Goal: Navigation & Orientation: Find specific page/section

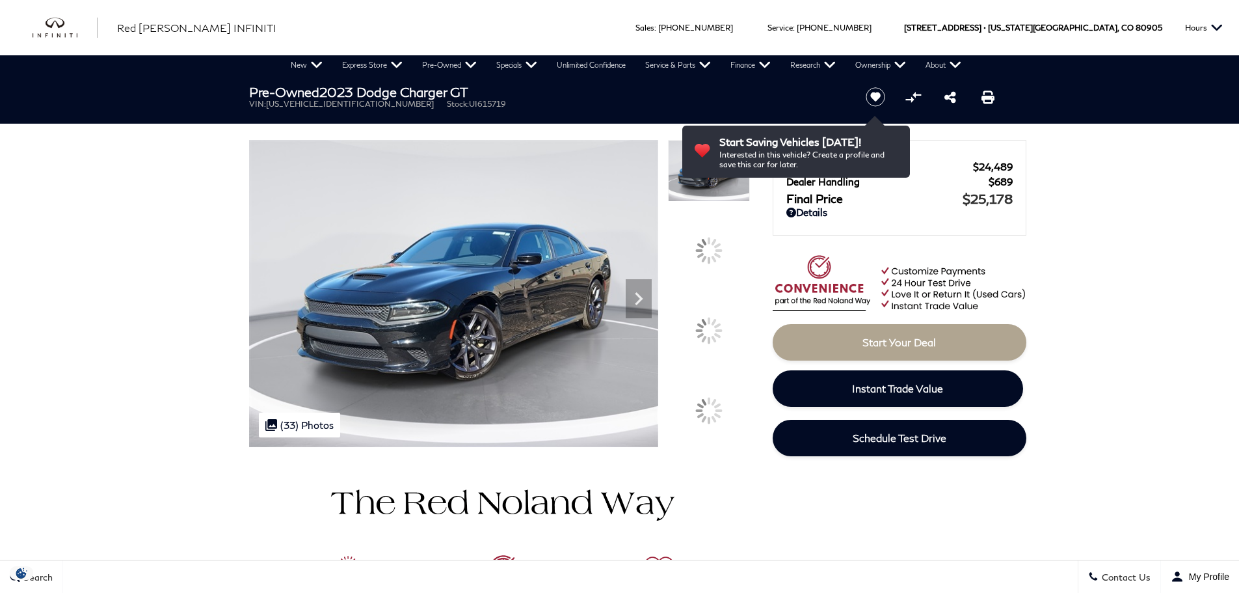
click at [634, 295] on icon "Next" at bounding box center [639, 299] width 26 height 26
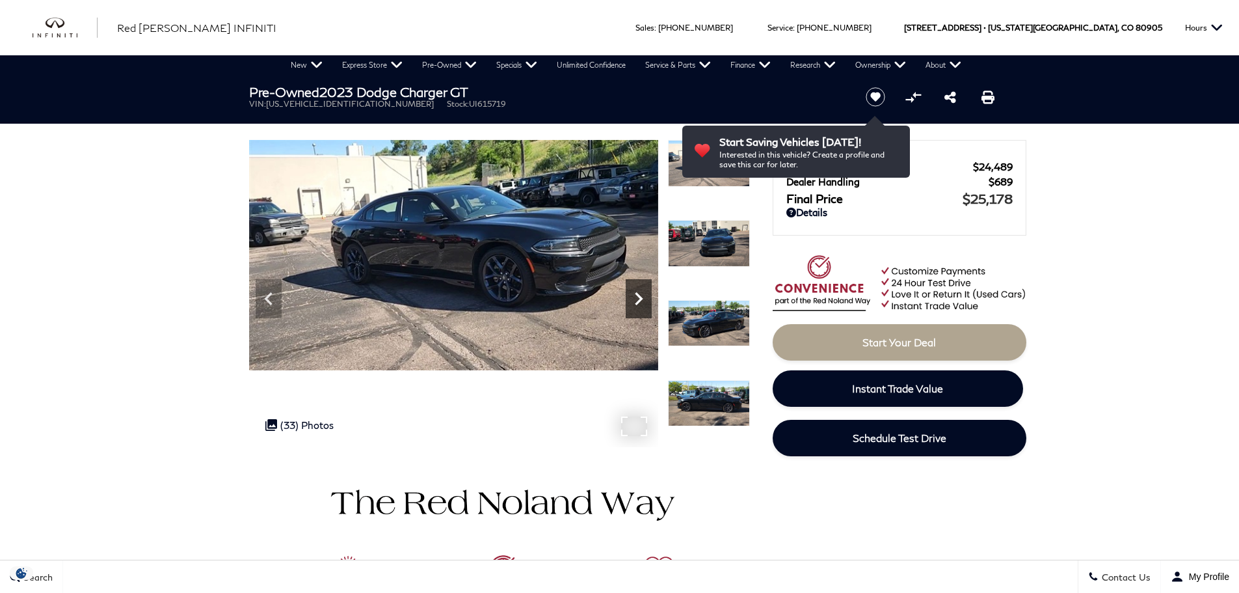
click at [642, 295] on icon "Next" at bounding box center [639, 299] width 26 height 26
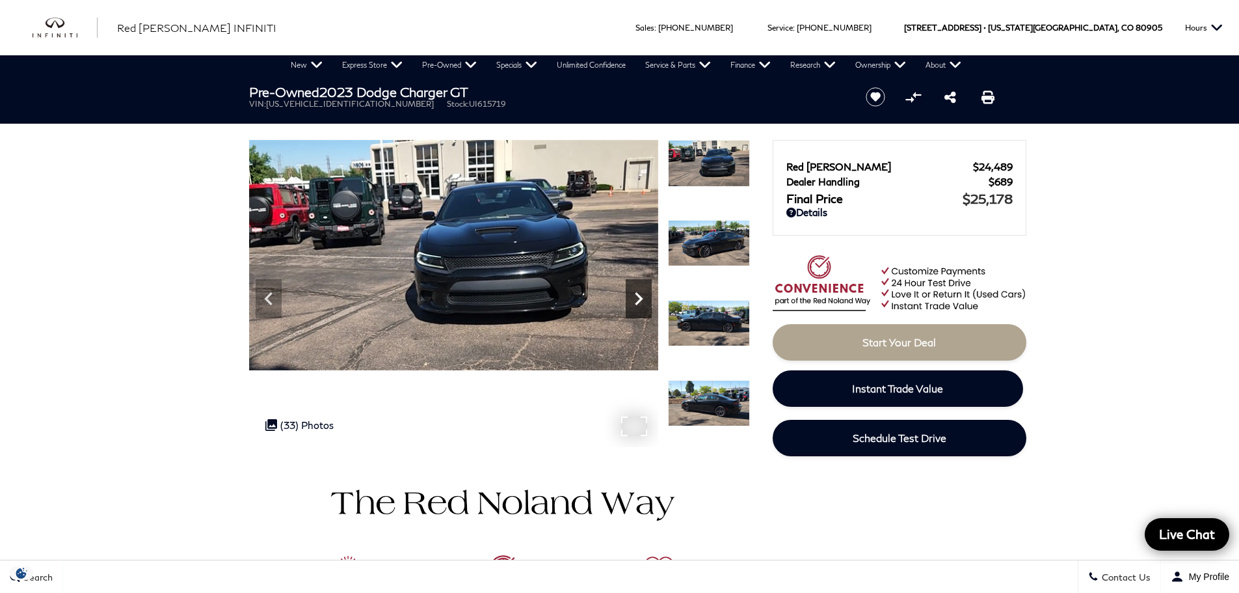
click at [642, 295] on icon "Next" at bounding box center [639, 299] width 26 height 26
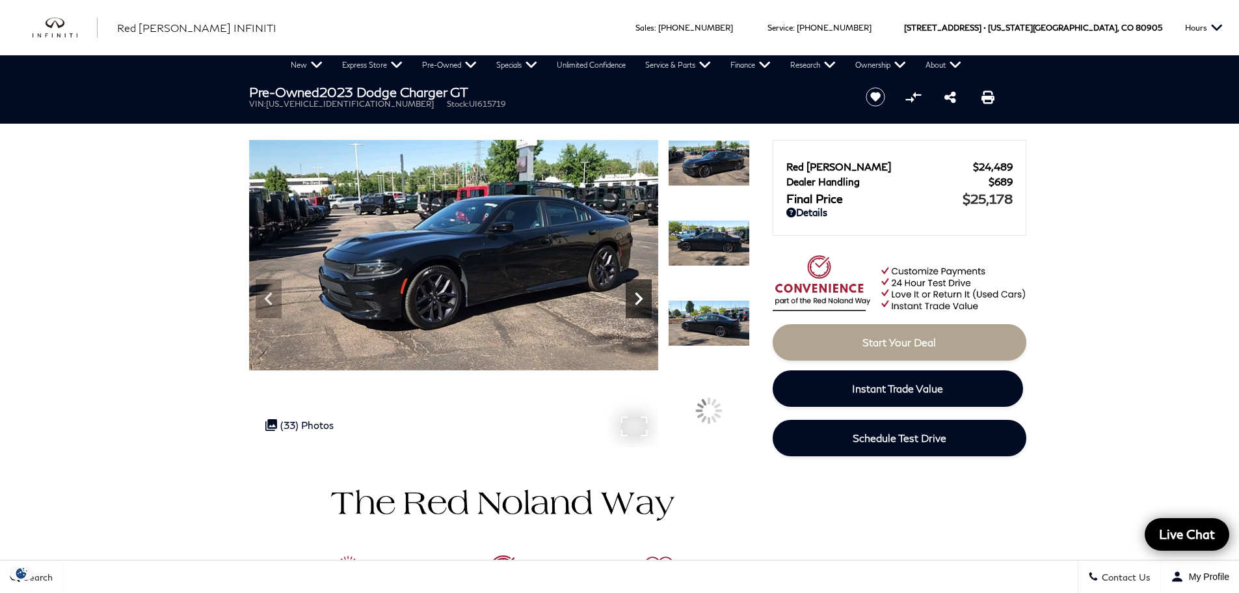
click at [642, 295] on icon "Next" at bounding box center [639, 299] width 26 height 26
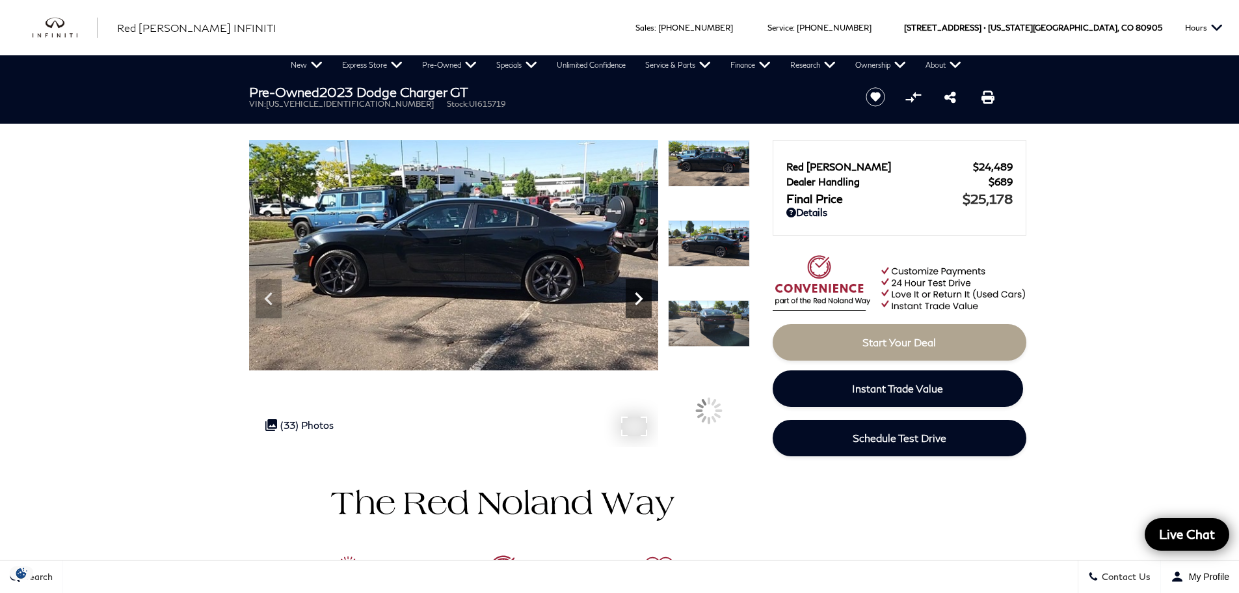
click at [642, 295] on icon "Next" at bounding box center [639, 299] width 26 height 26
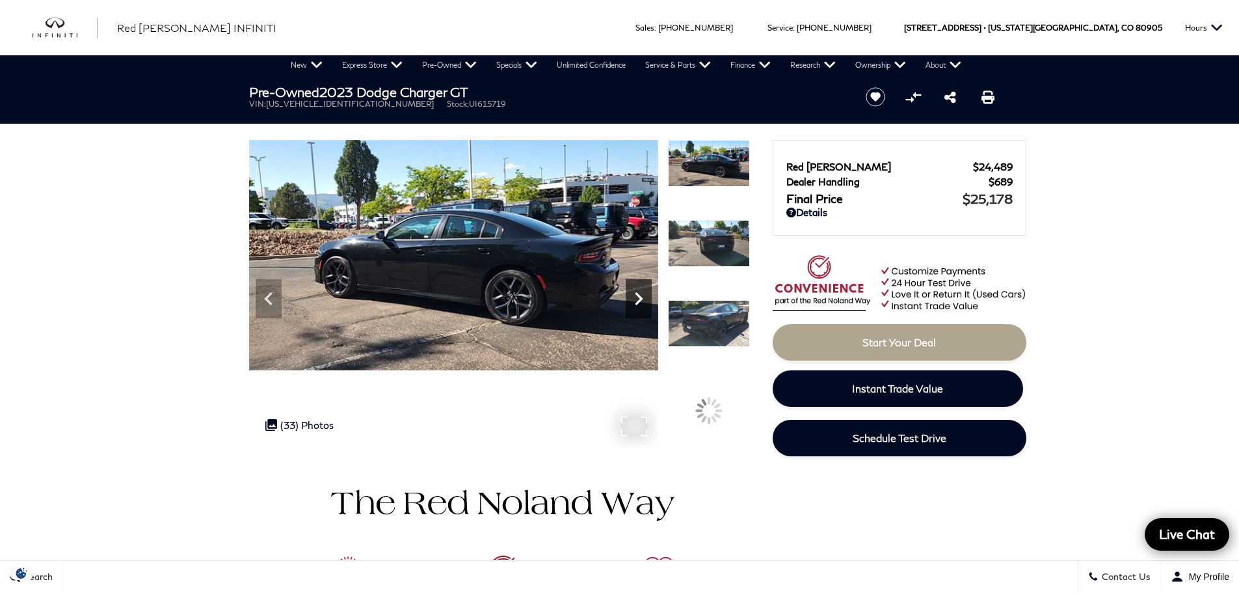
click at [642, 295] on icon "Next" at bounding box center [639, 299] width 26 height 26
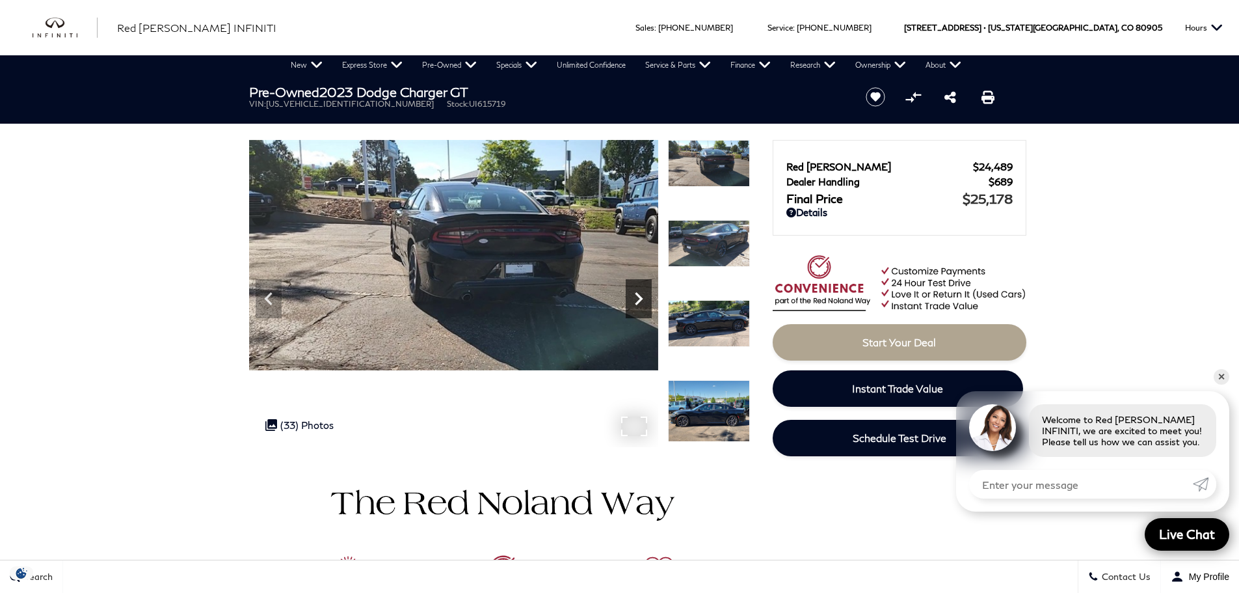
click at [638, 296] on icon "Next" at bounding box center [639, 298] width 8 height 13
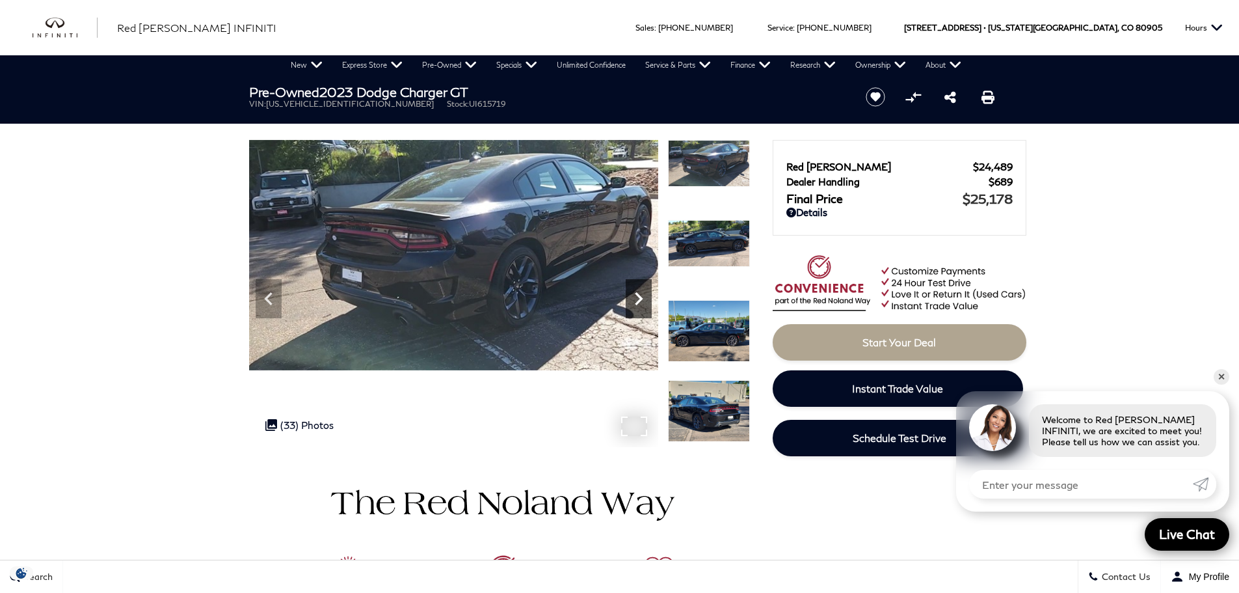
click at [638, 296] on icon "Next" at bounding box center [639, 298] width 8 height 13
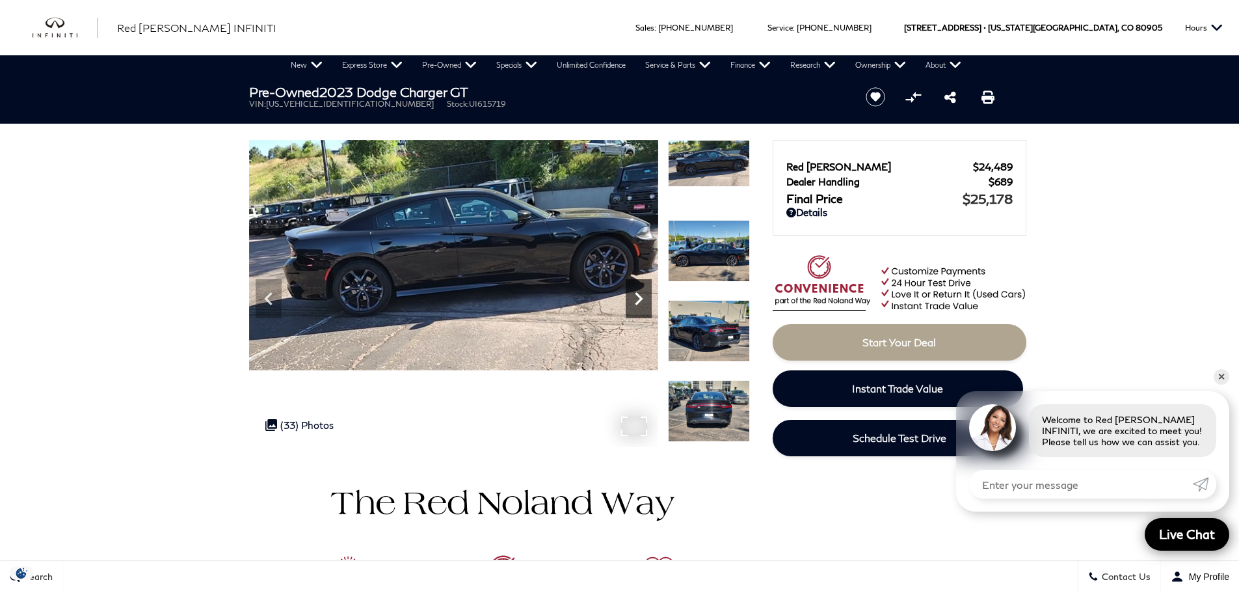
click at [637, 296] on icon "Next" at bounding box center [639, 298] width 8 height 13
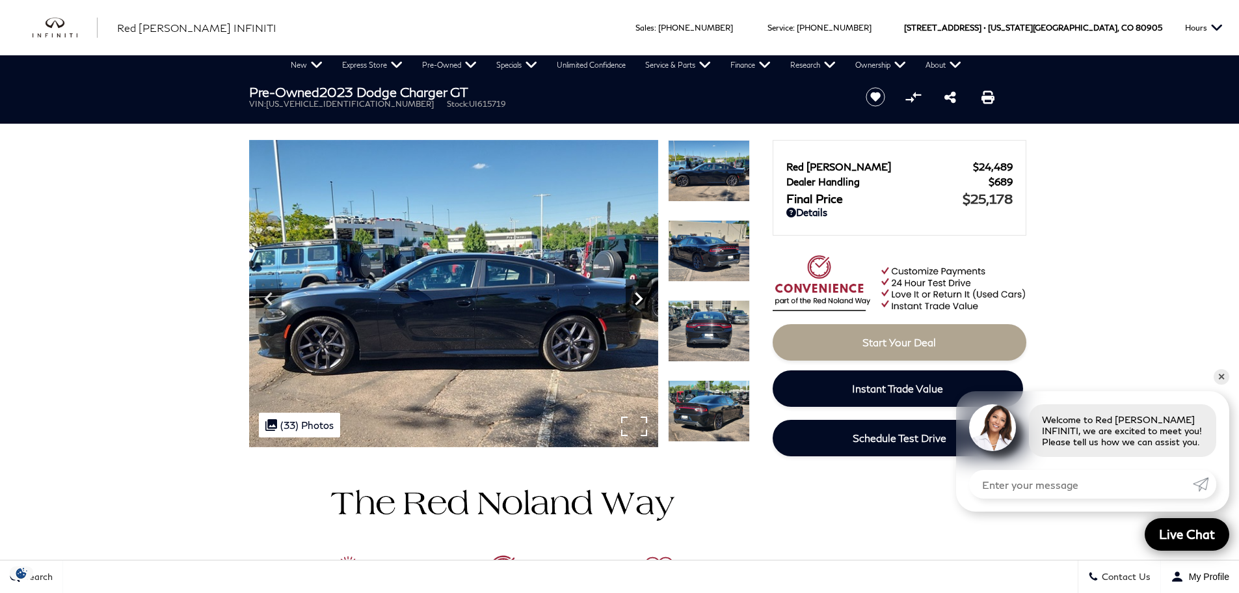
click at [635, 291] on icon "Next" at bounding box center [639, 299] width 26 height 26
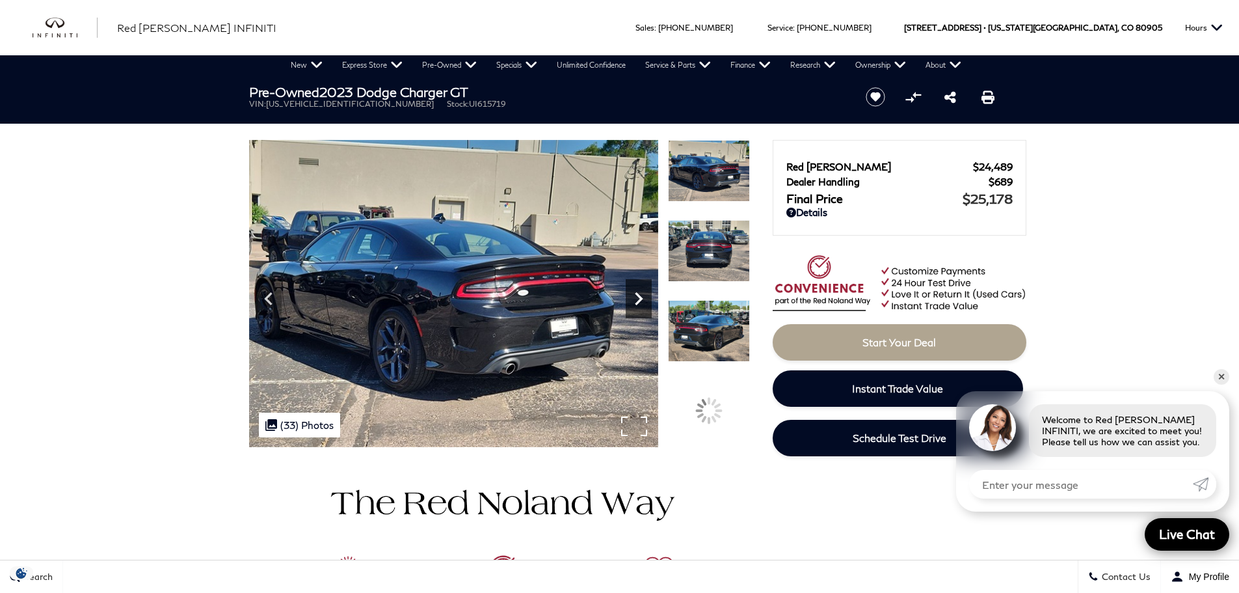
click at [643, 301] on icon "Next" at bounding box center [639, 299] width 26 height 26
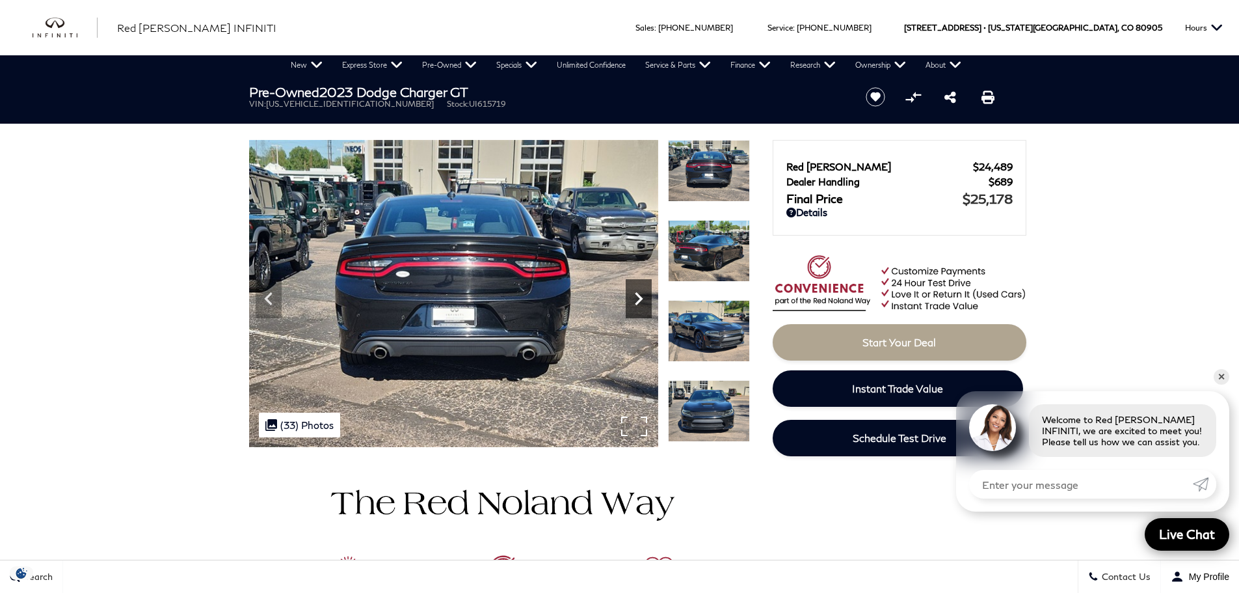
click at [643, 301] on icon "Next" at bounding box center [639, 299] width 26 height 26
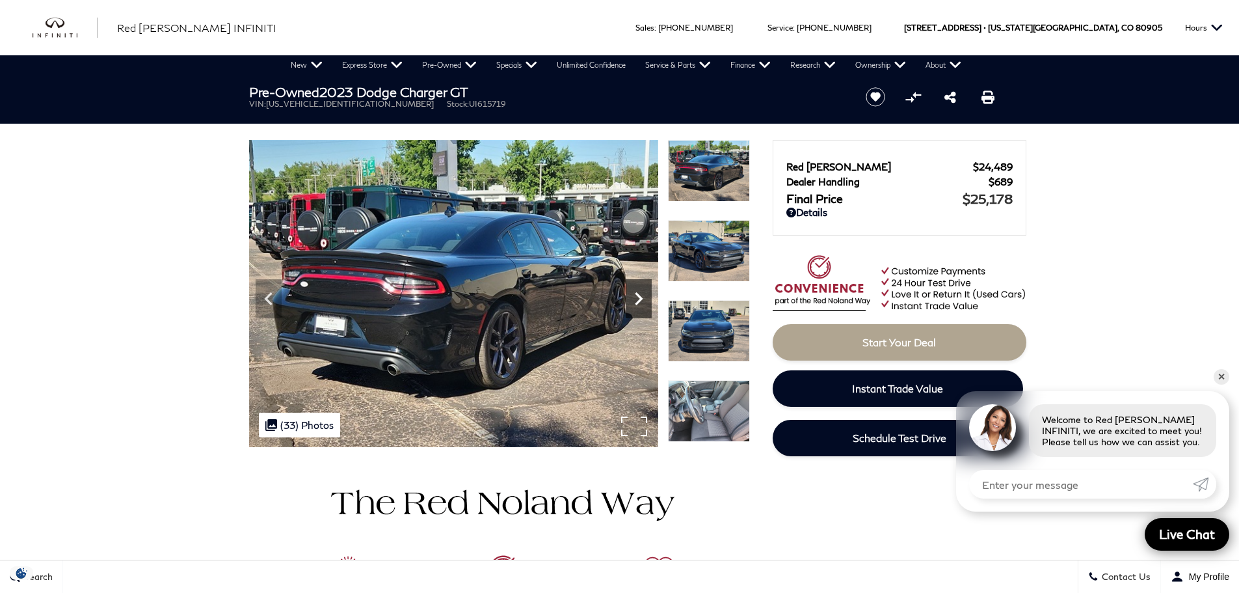
click at [643, 302] on icon "Next" at bounding box center [639, 299] width 26 height 26
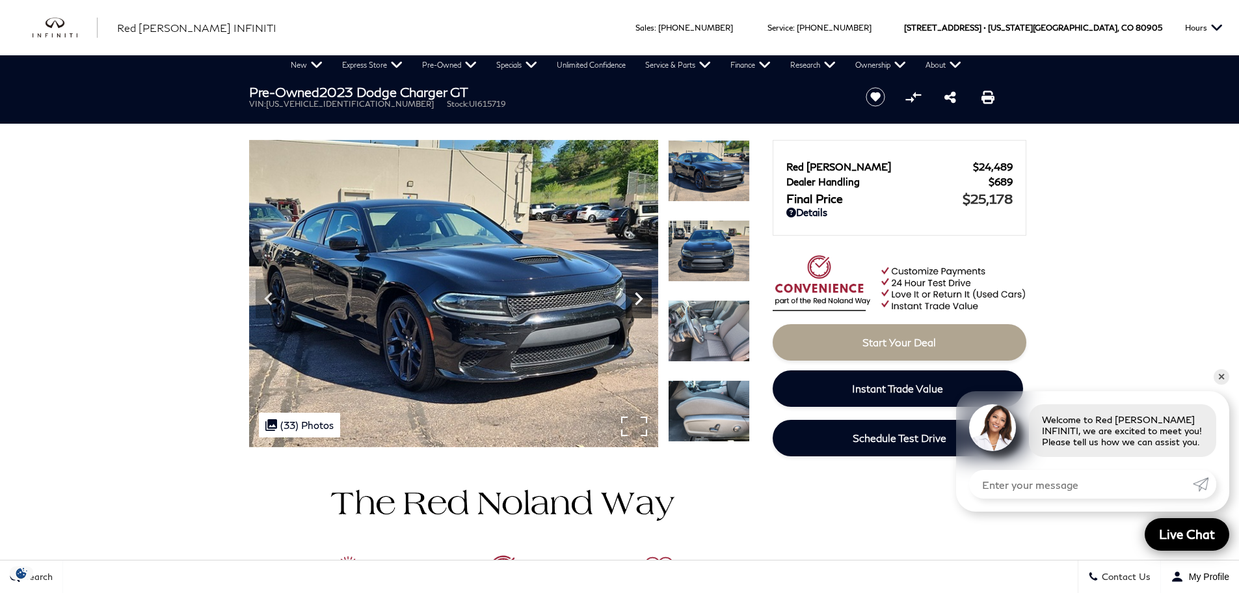
click at [641, 302] on icon "Next" at bounding box center [639, 299] width 26 height 26
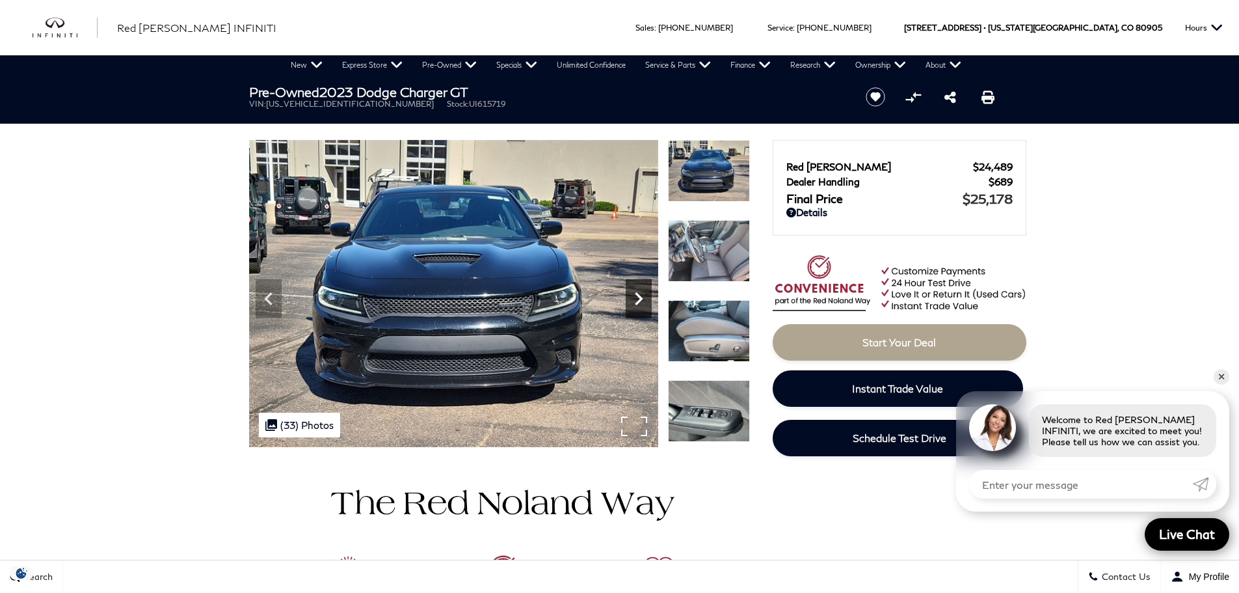
click at [639, 302] on icon "Next" at bounding box center [639, 298] width 8 height 13
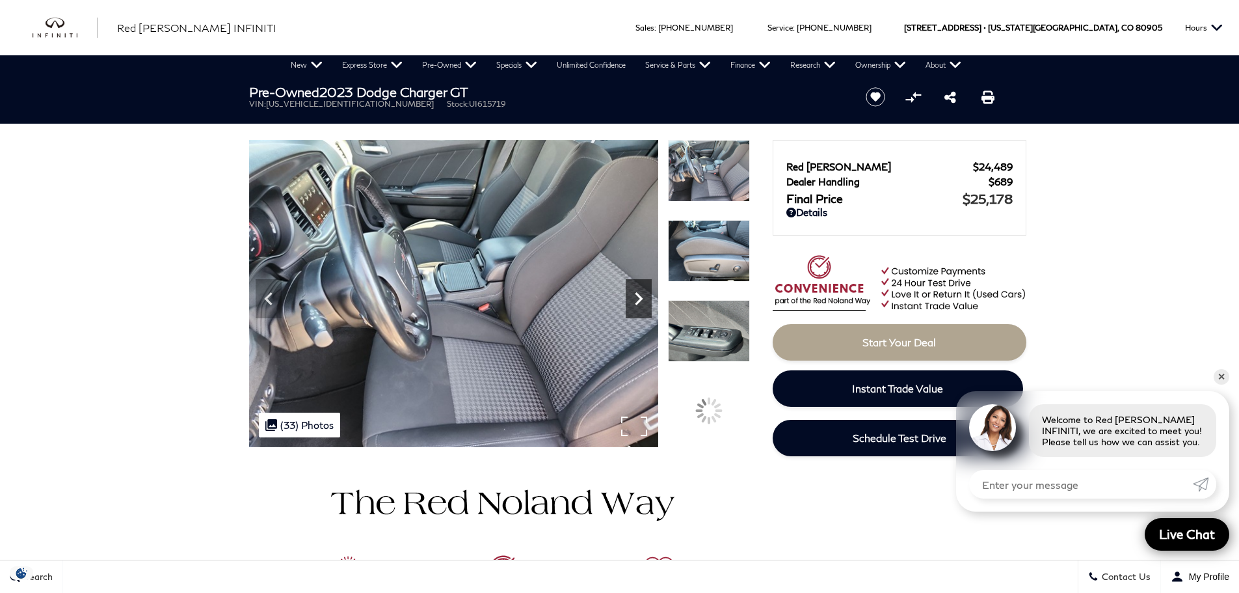
click at [639, 302] on icon "Next" at bounding box center [639, 298] width 8 height 13
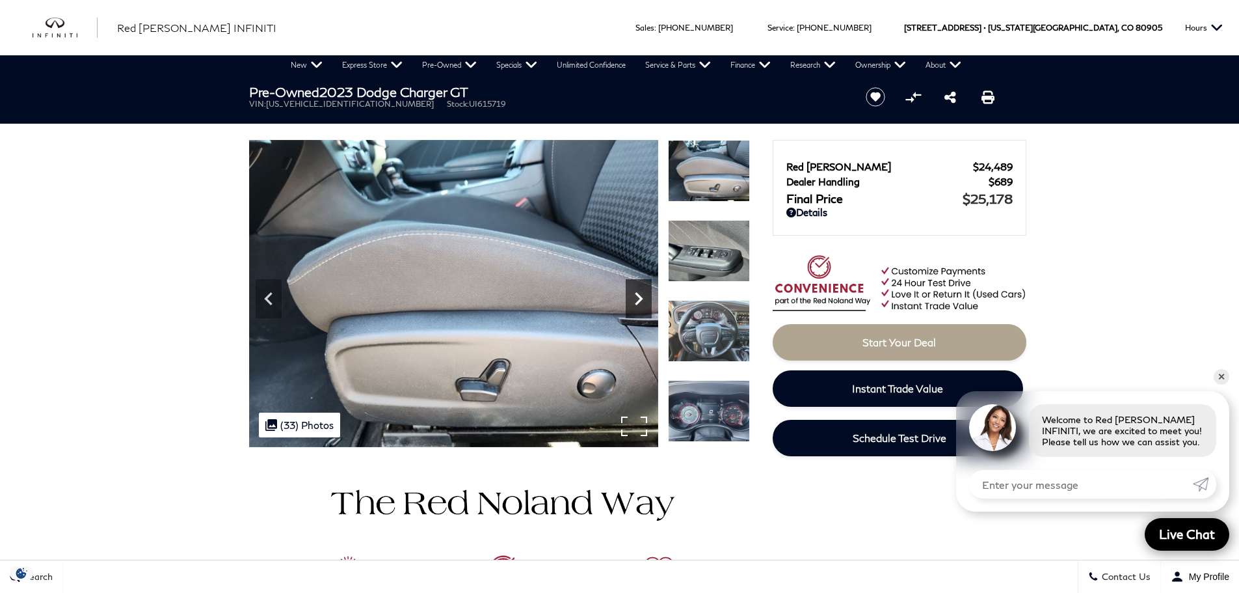
click at [639, 302] on icon "Next" at bounding box center [639, 298] width 8 height 13
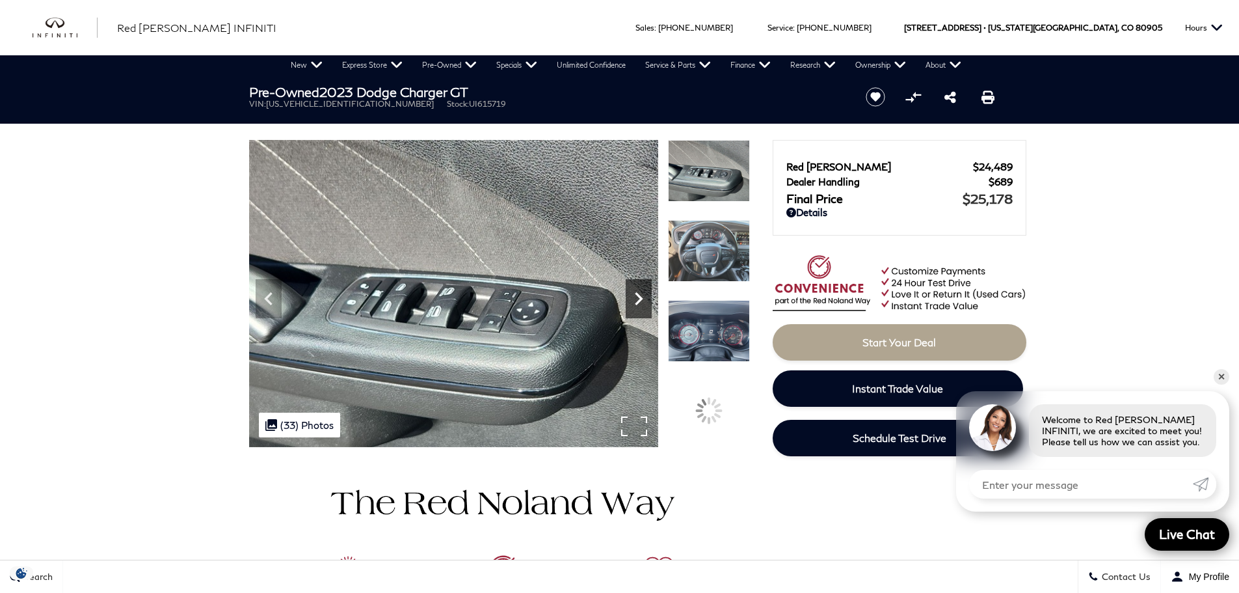
click at [637, 302] on icon "Next" at bounding box center [639, 298] width 8 height 13
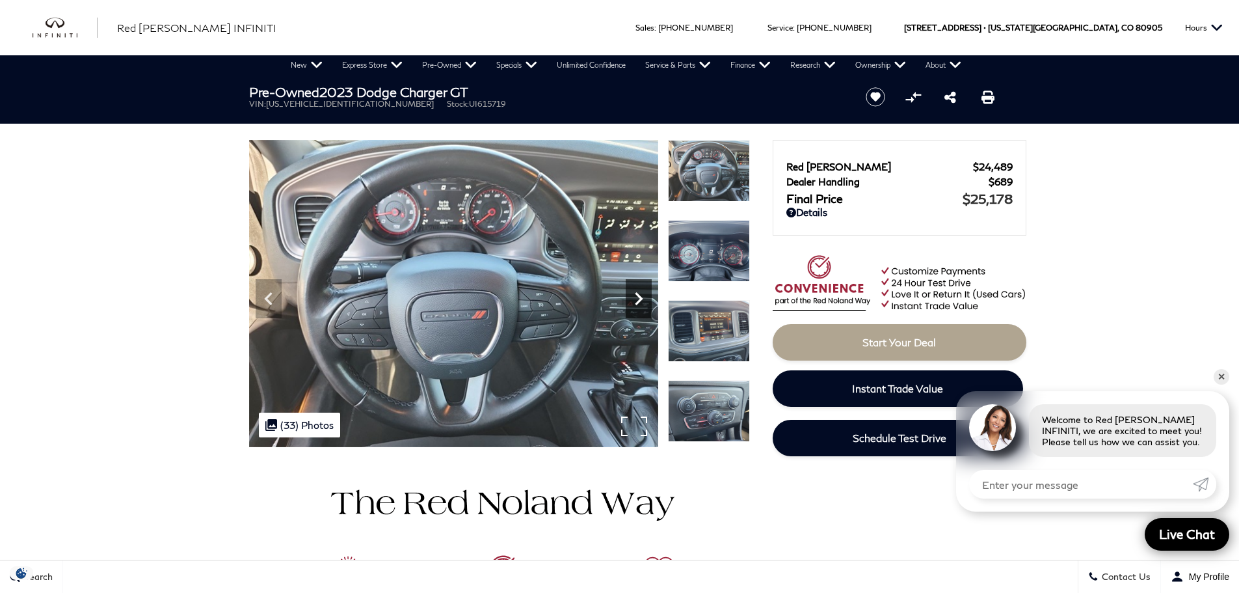
click at [637, 302] on icon "Next" at bounding box center [639, 298] width 8 height 13
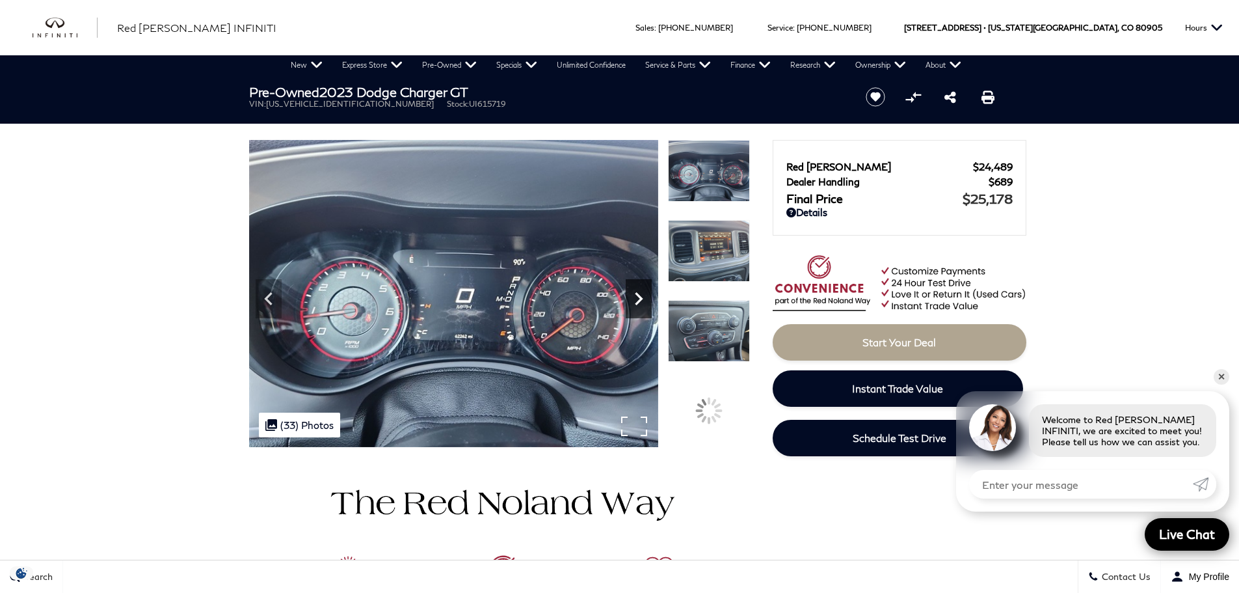
click at [637, 302] on icon "Next" at bounding box center [639, 298] width 8 height 13
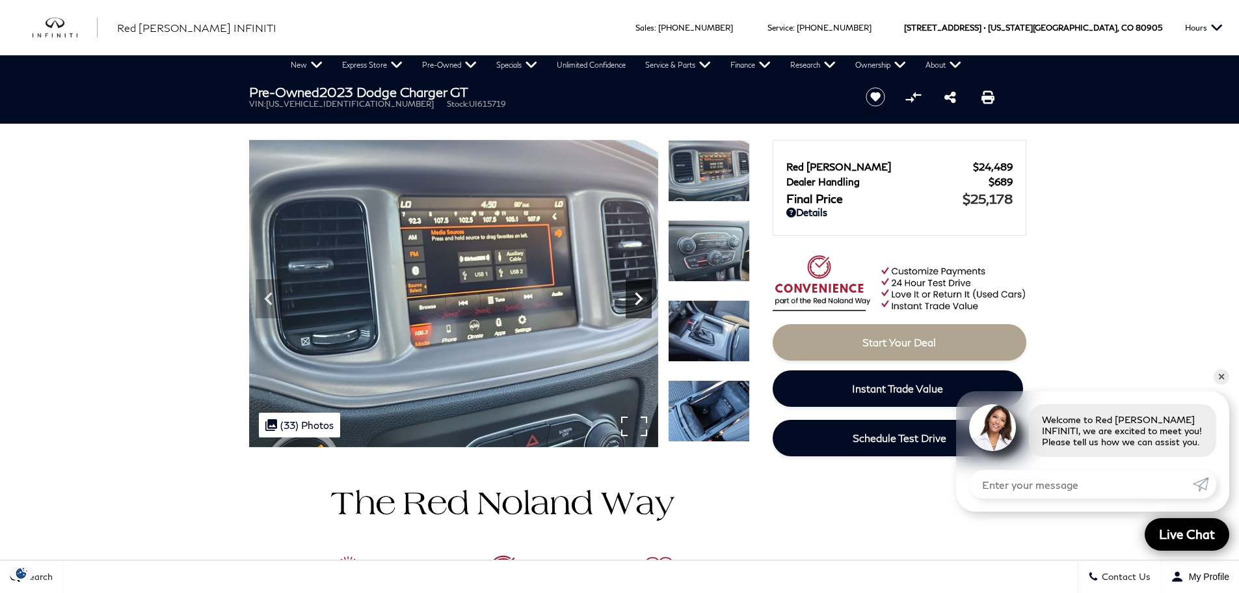
click at [636, 303] on icon "Next" at bounding box center [639, 298] width 8 height 13
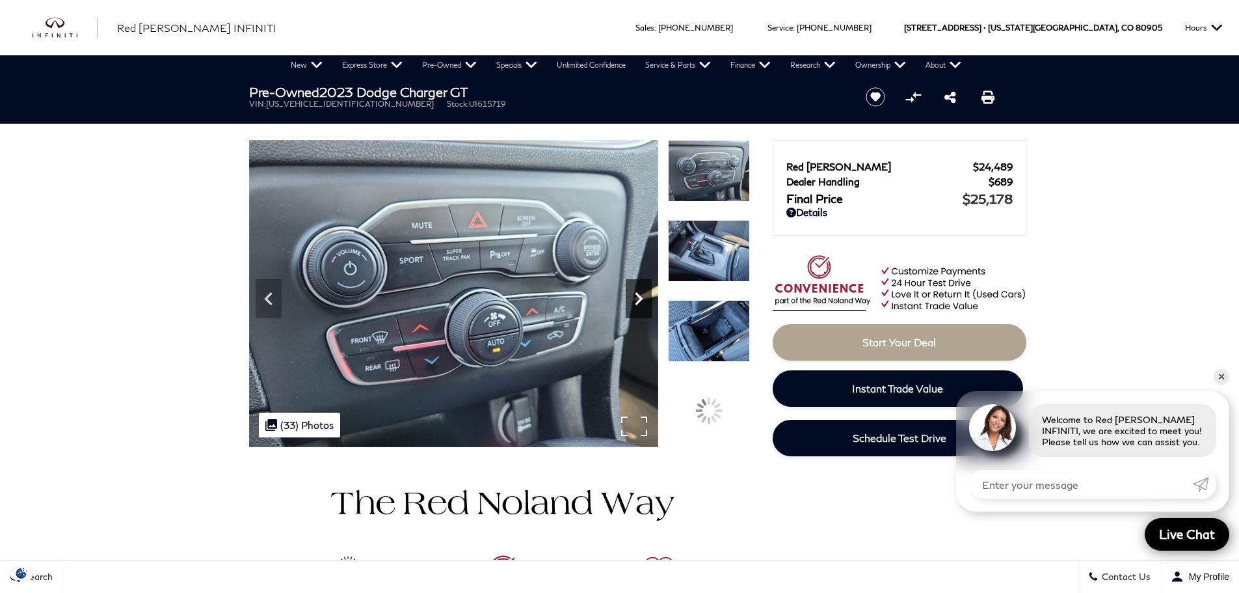
click at [636, 303] on icon "Next" at bounding box center [639, 298] width 8 height 13
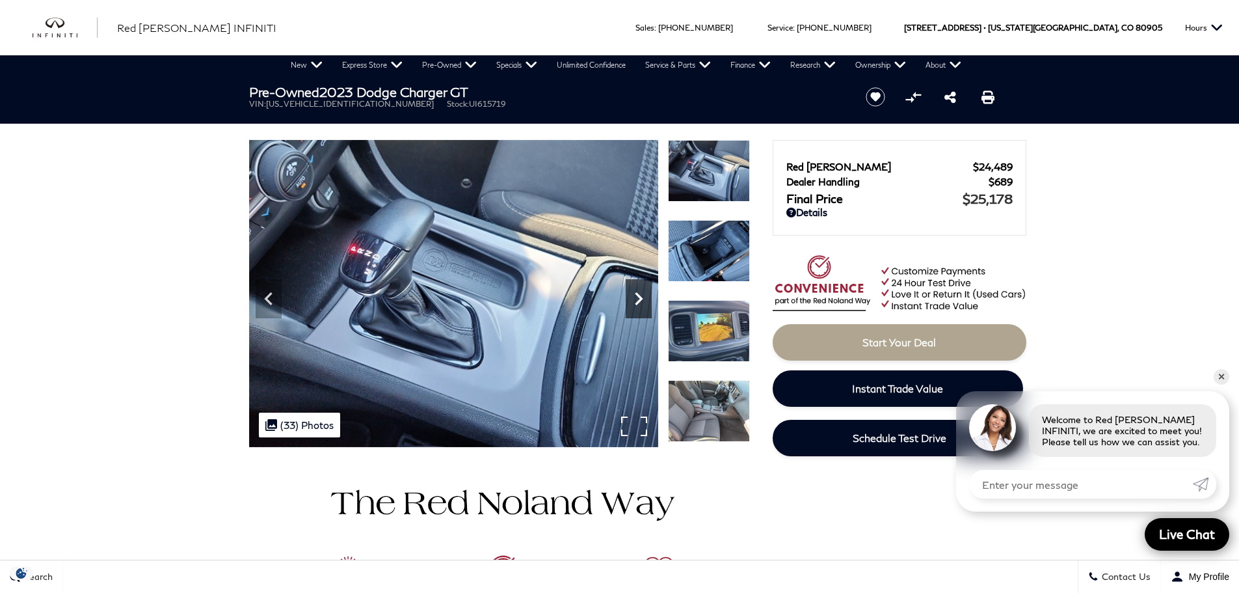
click at [637, 303] on icon "Next" at bounding box center [639, 298] width 8 height 13
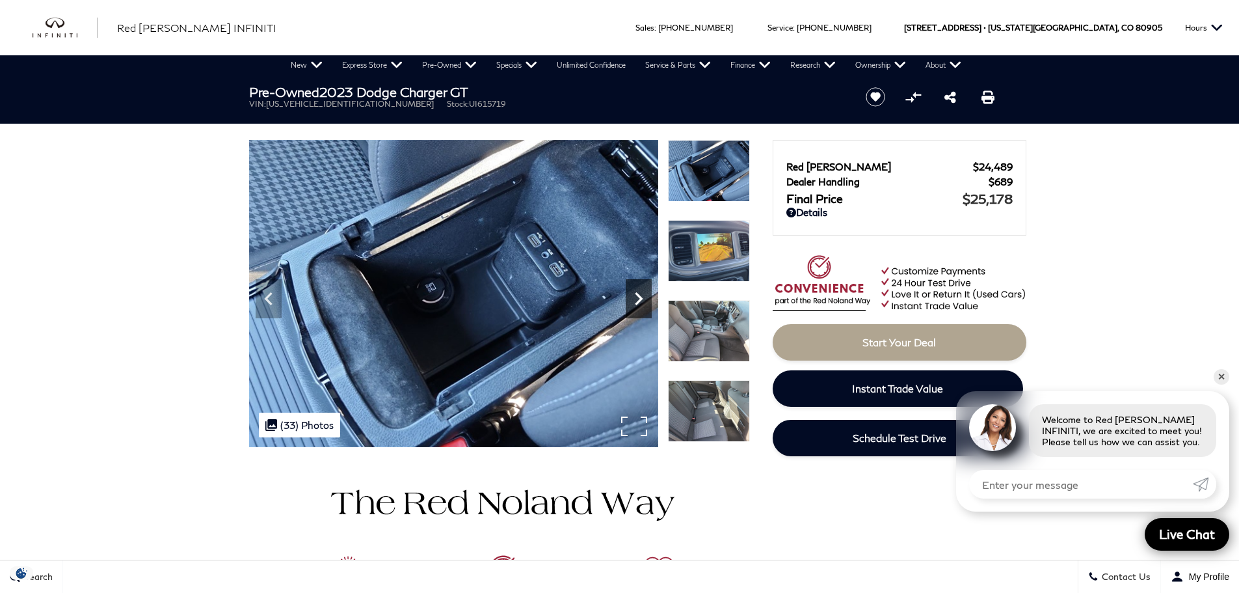
click at [637, 303] on icon "Next" at bounding box center [639, 298] width 8 height 13
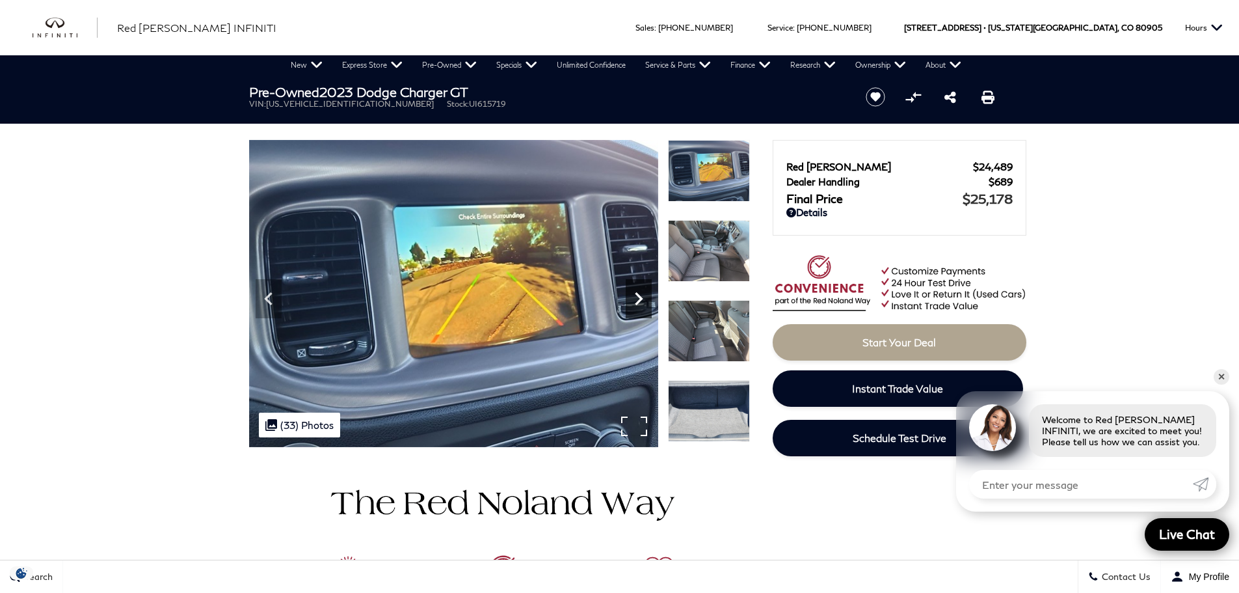
click at [641, 302] on icon "Next" at bounding box center [639, 299] width 26 height 26
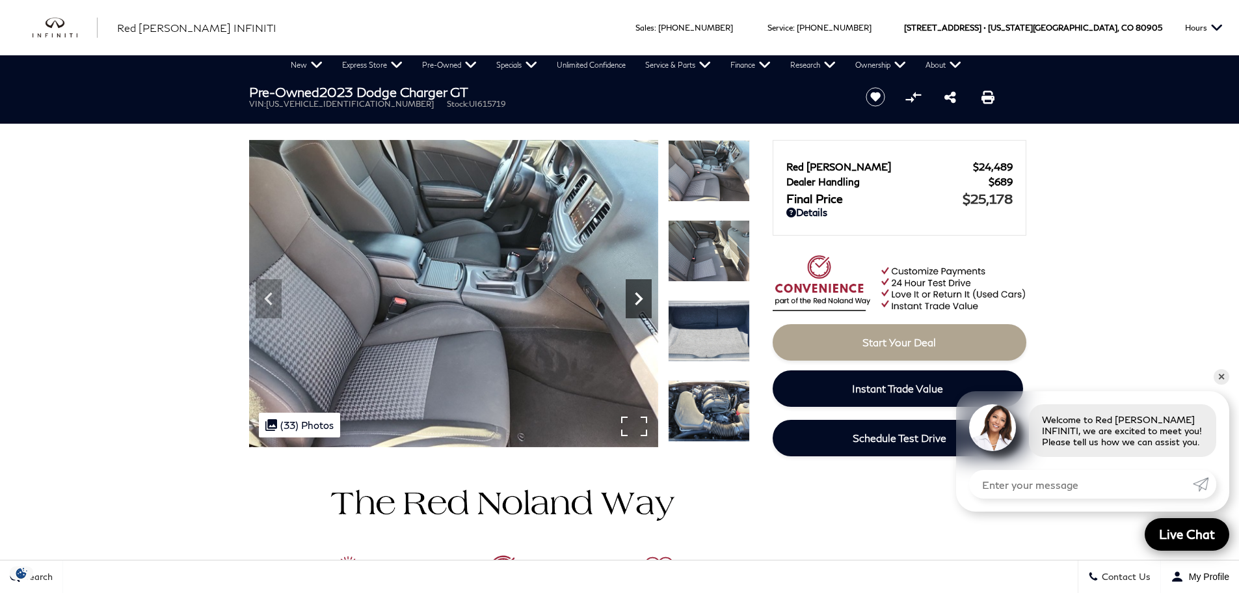
click at [645, 288] on icon "Next" at bounding box center [639, 299] width 26 height 26
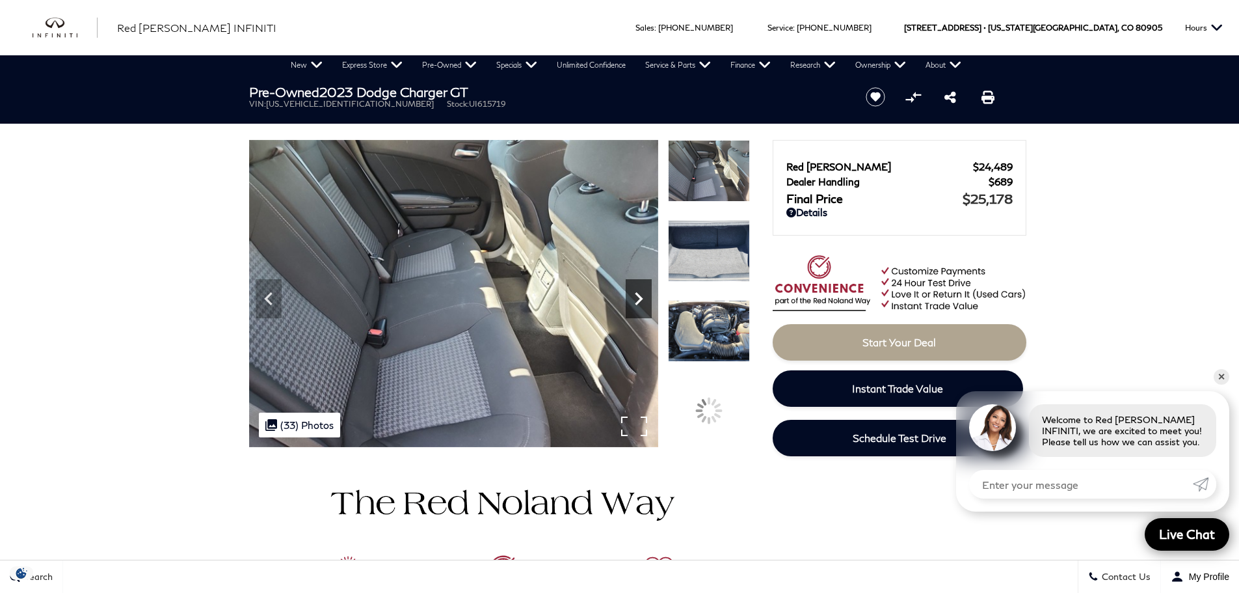
click at [628, 292] on icon "Next" at bounding box center [639, 299] width 26 height 26
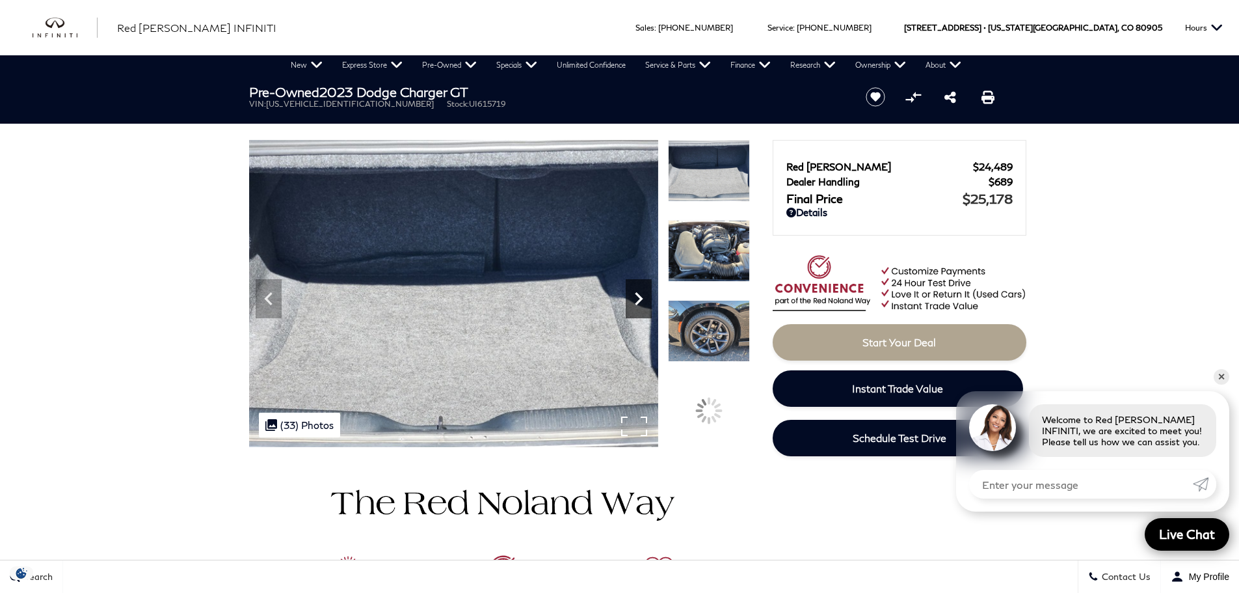
click at [639, 295] on icon "Next" at bounding box center [639, 298] width 8 height 13
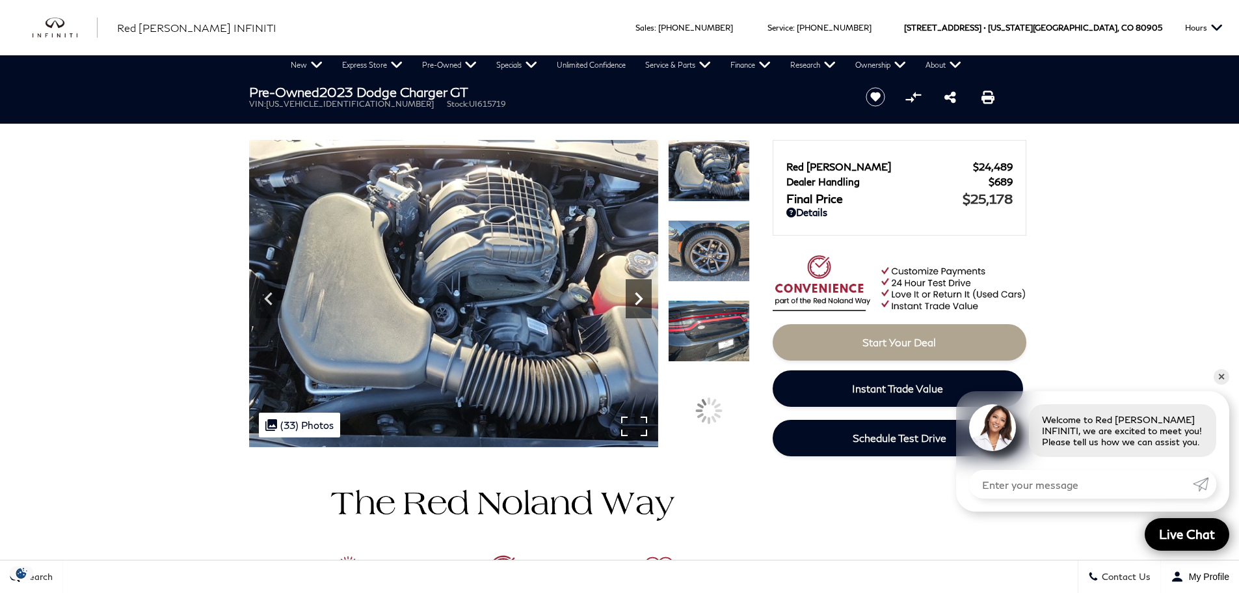
click at [639, 295] on icon "Next" at bounding box center [639, 298] width 8 height 13
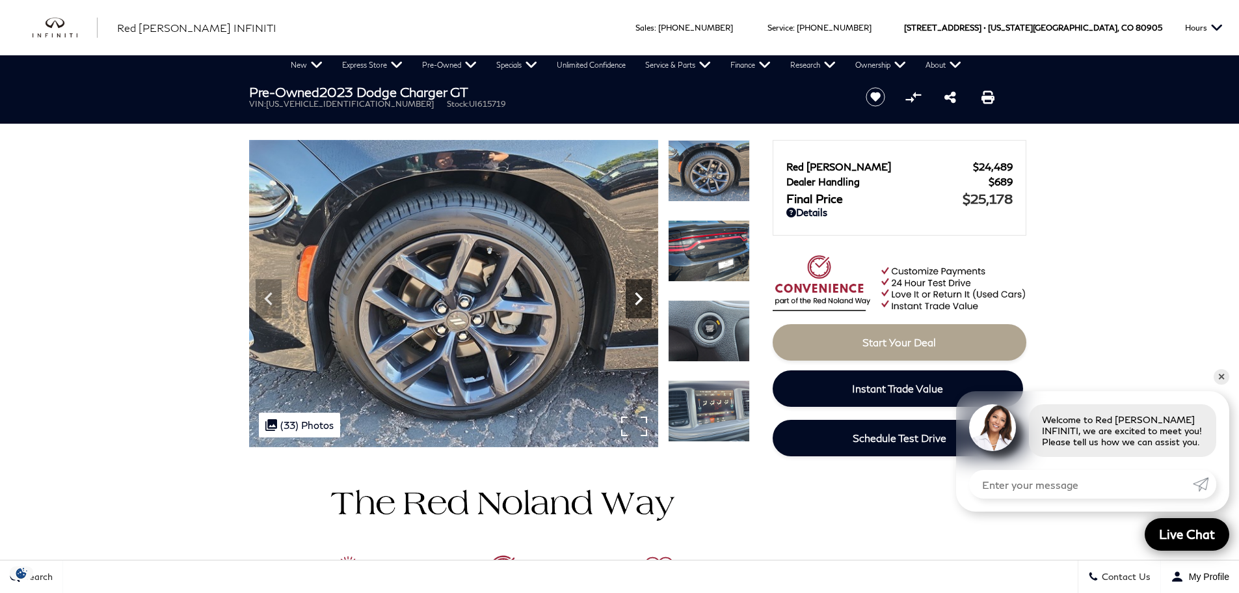
click at [639, 295] on icon "Next" at bounding box center [639, 298] width 8 height 13
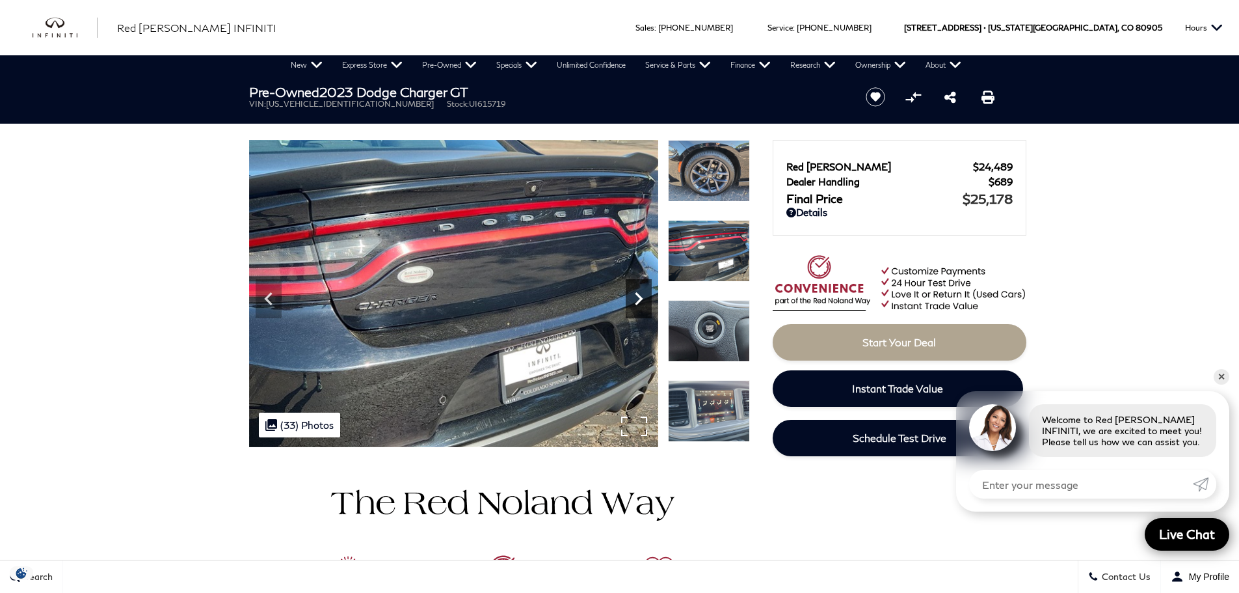
click at [639, 295] on icon "Next" at bounding box center [639, 298] width 8 height 13
